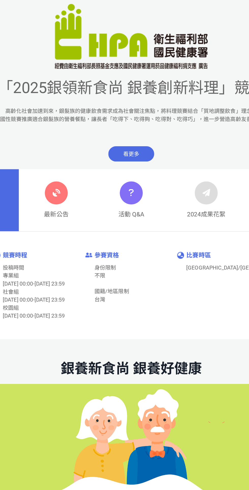
scroll to position [6, 0]
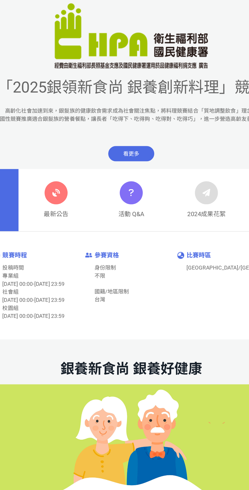
click at [80, 222] on div at bounding box center [74, 220] width 15 height 15
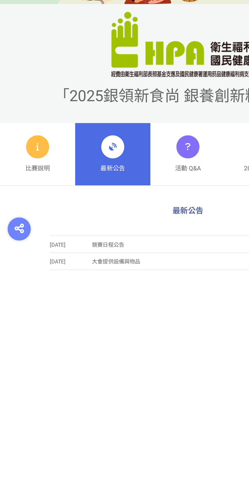
click at [35, 192] on link "比賽說明" at bounding box center [25, 195] width 50 height 41
